Goal: Task Accomplishment & Management: Complete application form

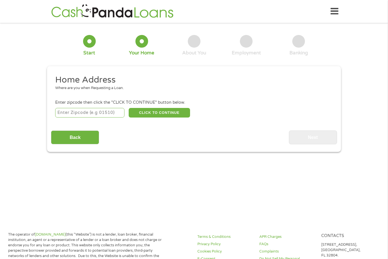
click at [100, 112] on input "number" at bounding box center [90, 113] width 70 height 10
type input "49001"
click at [147, 112] on button "CLICK TO CONTINUE" at bounding box center [159, 113] width 61 height 10
type input "49001"
type input "Kalamazoo"
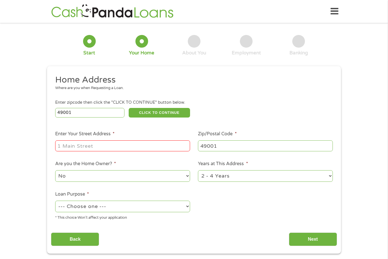
click at [83, 145] on input "Enter Your Street Address *" at bounding box center [122, 145] width 135 height 11
type input "930 [PERSON_NAME] ST"
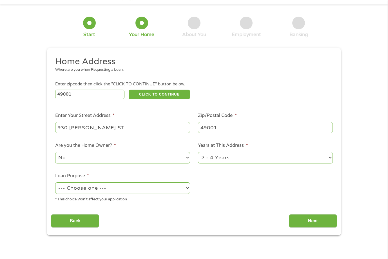
scroll to position [28, 0]
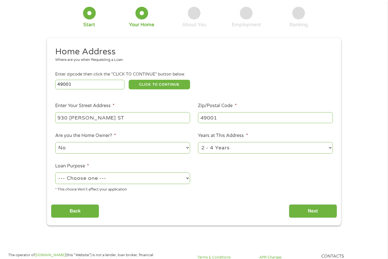
click at [312, 149] on select "1 Year or less 1 - 2 Years 2 - 4 Years Over 4 Years" at bounding box center [265, 148] width 135 height 12
select select "12months"
click at [198, 142] on select "1 Year or less 1 - 2 Years 2 - 4 Years Over 4 Years" at bounding box center [265, 148] width 135 height 12
click at [79, 181] on select "--- Choose one --- Pay Bills Debt Consolidation Home Improvement Major Purchase…" at bounding box center [122, 179] width 135 height 12
select select "paybills"
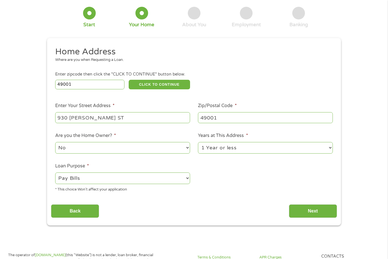
click at [55, 173] on select "--- Choose one --- Pay Bills Debt Consolidation Home Improvement Major Purchase…" at bounding box center [122, 179] width 135 height 12
click at [305, 210] on input "Next" at bounding box center [313, 211] width 48 height 14
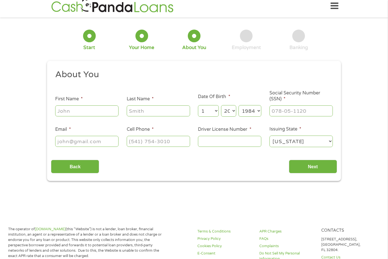
scroll to position [0, 0]
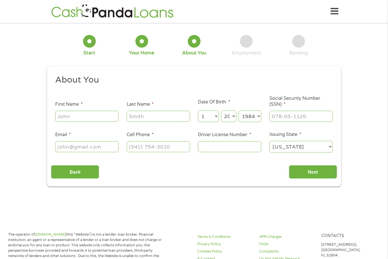
click at [71, 118] on input "First Name *" at bounding box center [86, 116] width 63 height 11
type input "[PERSON_NAME]"
type input "[PERSON_NAME][EMAIL_ADDRESS][PERSON_NAME][DOMAIN_NAME]"
type input "[PHONE_NUMBER]"
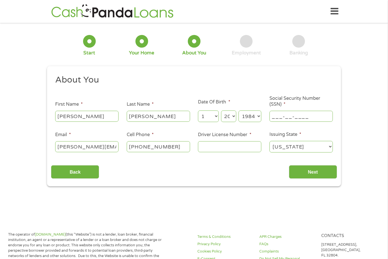
click at [282, 119] on input "___-__-____" at bounding box center [301, 116] width 63 height 11
type input "368-98-4997"
click at [224, 148] on input "Driver License Number *" at bounding box center [229, 146] width 63 height 11
type input "S350585585055"
click at [314, 175] on input "Next" at bounding box center [313, 172] width 48 height 14
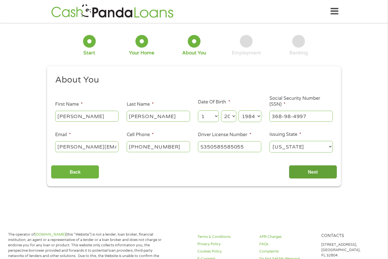
click at [294, 168] on input "Next" at bounding box center [313, 172] width 48 height 14
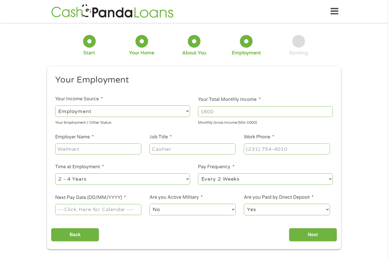
scroll to position [2, 2]
click at [220, 112] on input "Your Total Monthly Income *" at bounding box center [265, 111] width 135 height 11
type input "3000"
click at [98, 144] on input "Employer Name *" at bounding box center [98, 148] width 86 height 11
type input "FMILY HEALTH CENTER"
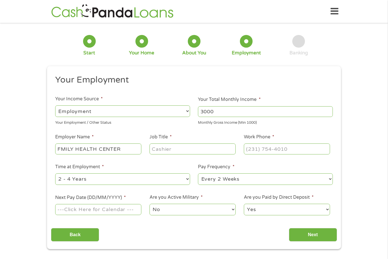
click at [172, 151] on input "Job Title *" at bounding box center [193, 148] width 86 height 11
type input "CUSTOMER EXPERIENCE TECHNICIAN"
click at [259, 149] on input "(___) ___-____" at bounding box center [287, 148] width 86 height 11
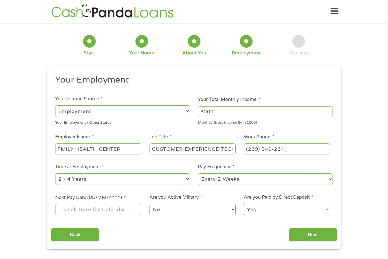
type input "[PHONE_NUMBER]"
click at [139, 180] on select "--- Choose one --- 1 Year or less 1 - 2 Years 2 - 4 Years Over 4 Years" at bounding box center [122, 179] width 135 height 12
select select "12months"
click at [55, 173] on select "--- Choose one --- 1 Year or less 1 - 2 Years 2 - 4 Years Over 4 Years" at bounding box center [122, 179] width 135 height 12
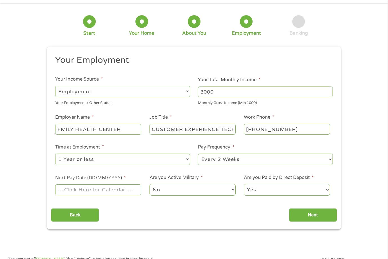
scroll to position [28, 0]
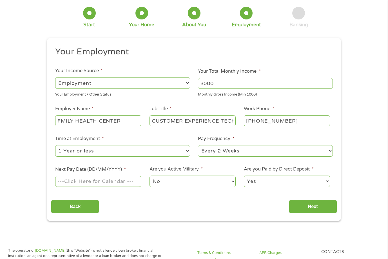
click at [106, 181] on input "Next Pay Date (DD/MM/YYYY) *" at bounding box center [98, 181] width 86 height 11
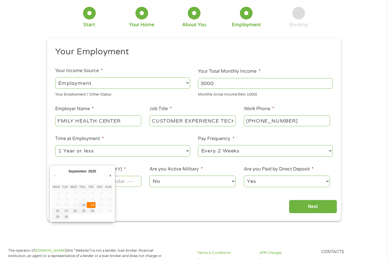
type input "[DATE]"
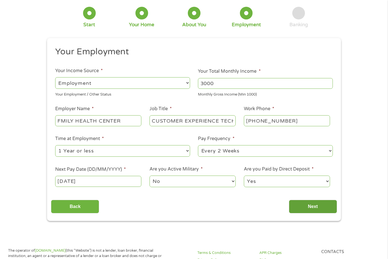
click at [309, 206] on input "Next" at bounding box center [313, 207] width 48 height 14
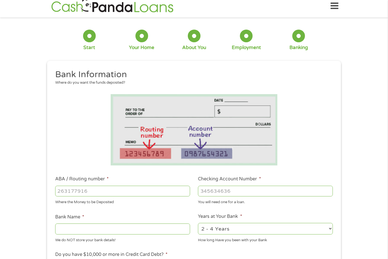
scroll to position [0, 0]
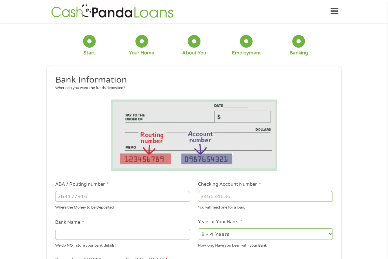
click at [102, 195] on input "ABA / Routing number *" at bounding box center [122, 196] width 135 height 11
type input "073972181"
type input "METABANK"
type input "073972181"
click at [224, 198] on input "Checking Account Number *" at bounding box center [265, 196] width 135 height 11
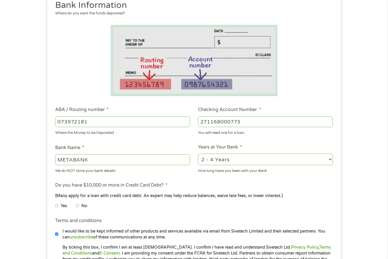
scroll to position [85, 0]
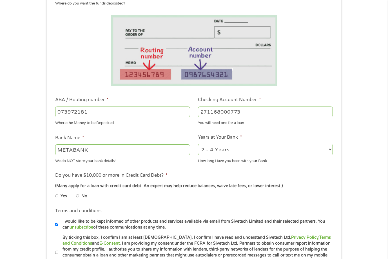
type input "271168000773"
click at [245, 154] on select "2 - 4 Years 6 - 12 Months 1 - 2 Years Over 4 Years" at bounding box center [265, 150] width 135 height 12
select select "12months"
click at [198, 144] on select "2 - 4 Years 6 - 12 Months 1 - 2 Years Over 4 Years" at bounding box center [265, 150] width 135 height 12
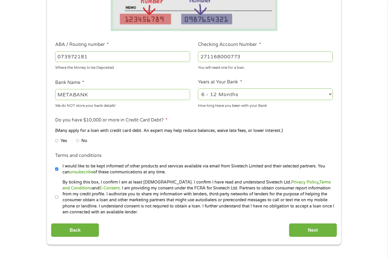
scroll to position [141, 0]
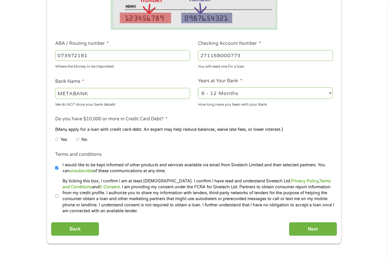
click at [77, 139] on input "No" at bounding box center [77, 139] width 3 height 9
radio input "true"
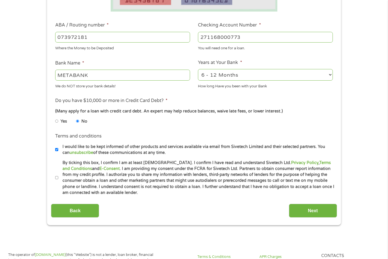
scroll to position [169, 0]
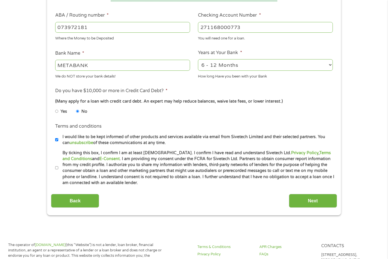
click at [56, 139] on input "I would like to be kept informed of other products and services available via e…" at bounding box center [56, 139] width 3 height 9
checkbox input "false"
click at [56, 167] on input "By ticking this box, I confirm I am at least [DEMOGRAPHIC_DATA]. I confirm I ha…" at bounding box center [56, 168] width 3 height 9
checkbox input "true"
click at [310, 202] on input "Next" at bounding box center [313, 201] width 48 height 14
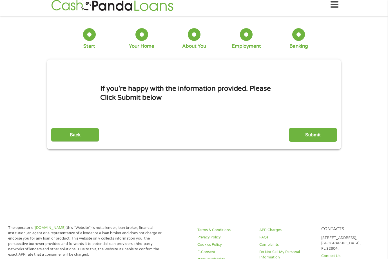
scroll to position [0, 0]
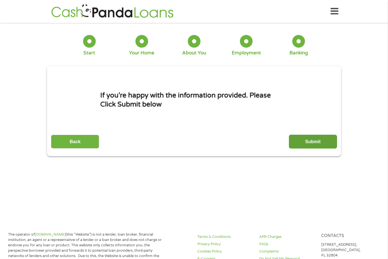
click at [301, 144] on input "Submit" at bounding box center [313, 142] width 48 height 14
